Goal: Task Accomplishment & Management: Manage account settings

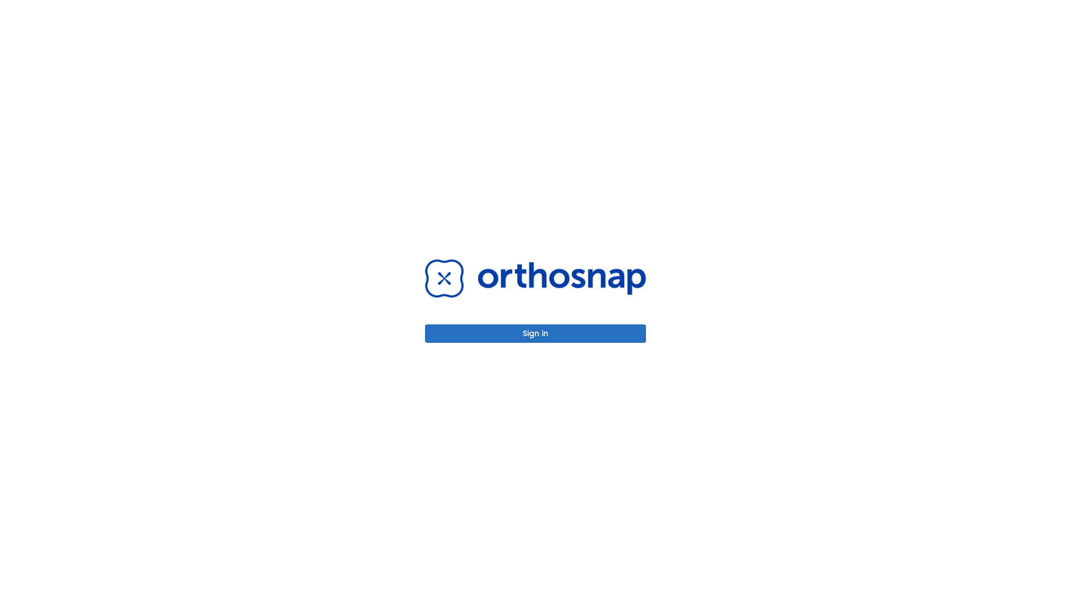
click at [536, 334] on button "Sign in" at bounding box center [535, 334] width 221 height 18
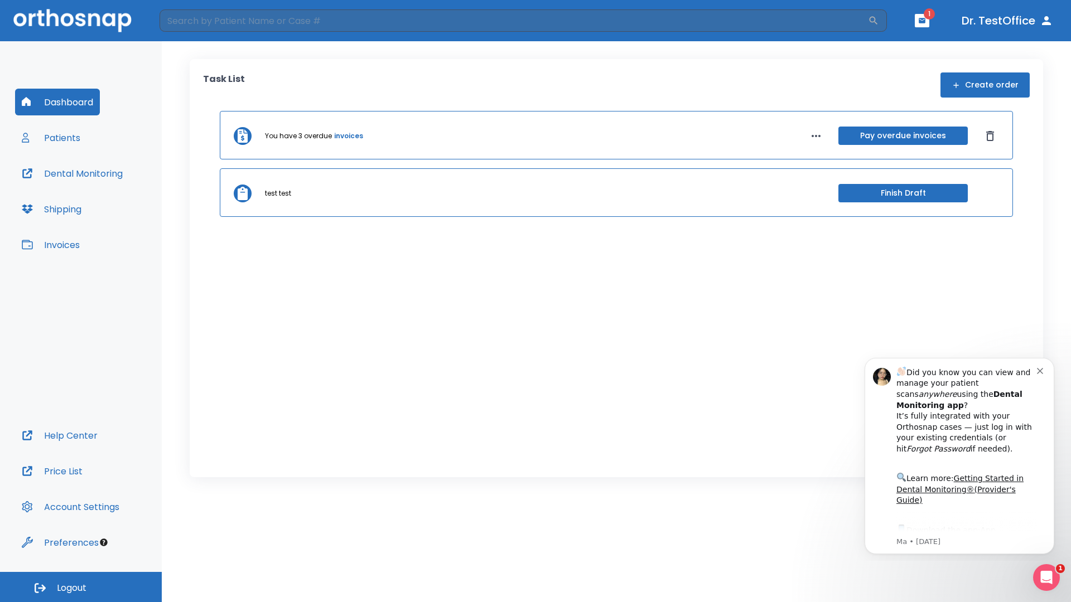
click at [81, 587] on span "Logout" at bounding box center [72, 588] width 30 height 12
